Goal: Find contact information

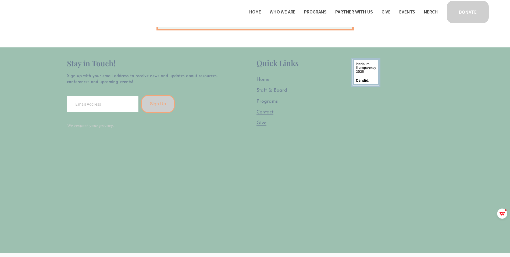
scroll to position [364, 0]
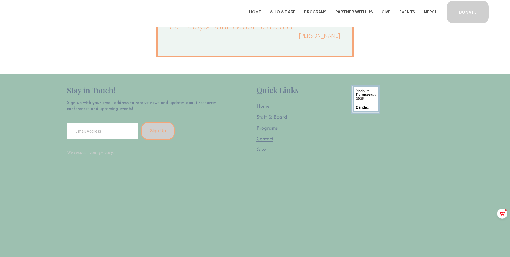
click at [269, 139] on span "Contact" at bounding box center [265, 139] width 17 height 5
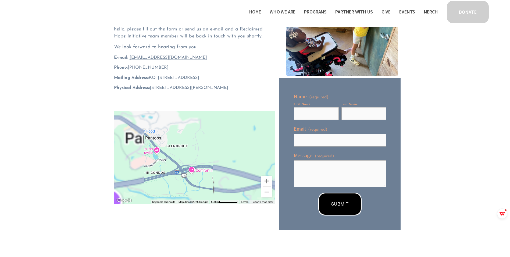
scroll to position [27, 0]
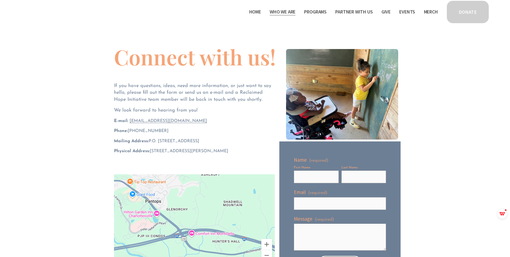
drag, startPoint x: 150, startPoint y: 150, endPoint x: 245, endPoint y: 147, distance: 95.3
click at [245, 147] on div "Connect with us! If you have questions, ideas, need more information, or just w…" at bounding box center [194, 105] width 161 height 119
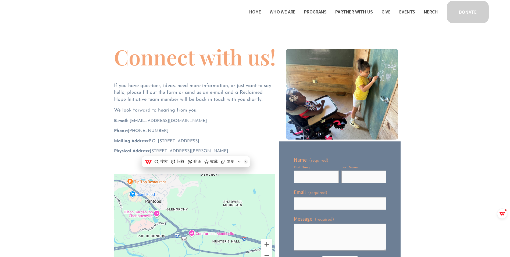
copy span "[STREET_ADDRESS][PERSON_NAME]"
click at [232, 161] on span "复制" at bounding box center [231, 161] width 8 height 5
